Goal: Use online tool/utility: Utilize a website feature to perform a specific function

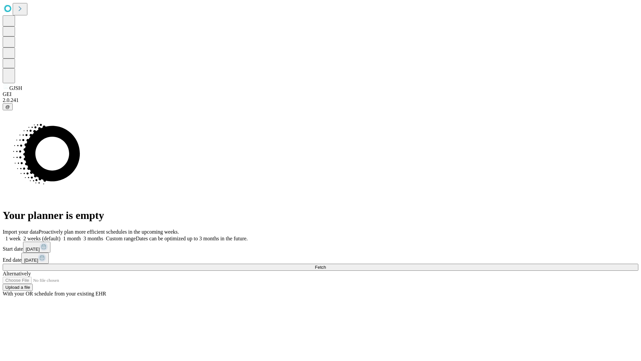
click at [326, 264] on span "Fetch" at bounding box center [320, 266] width 11 height 5
